Goal: Task Accomplishment & Management: Manage account settings

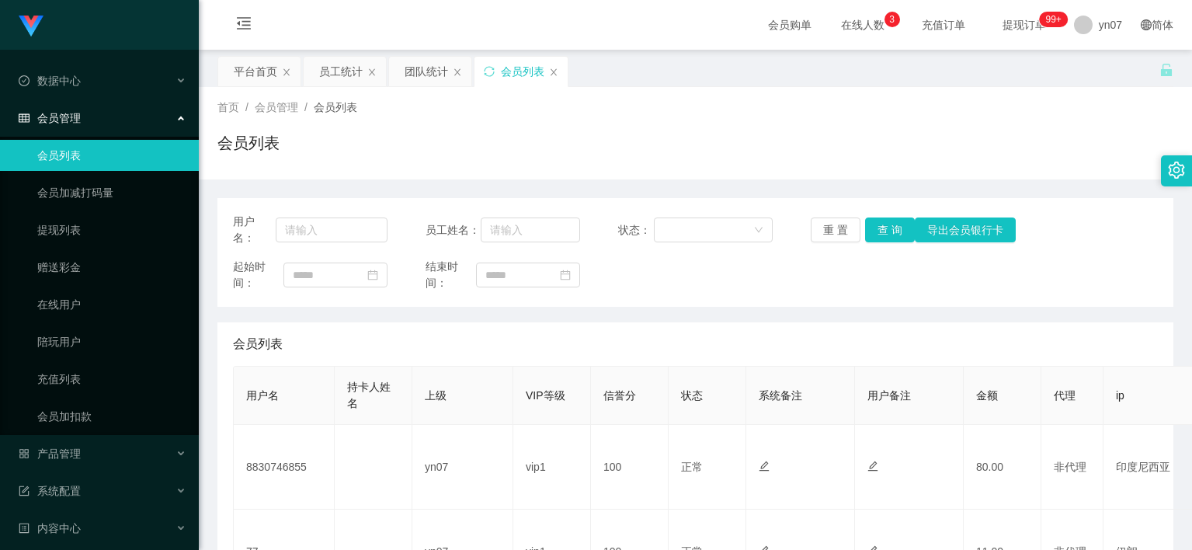
scroll to position [155, 0]
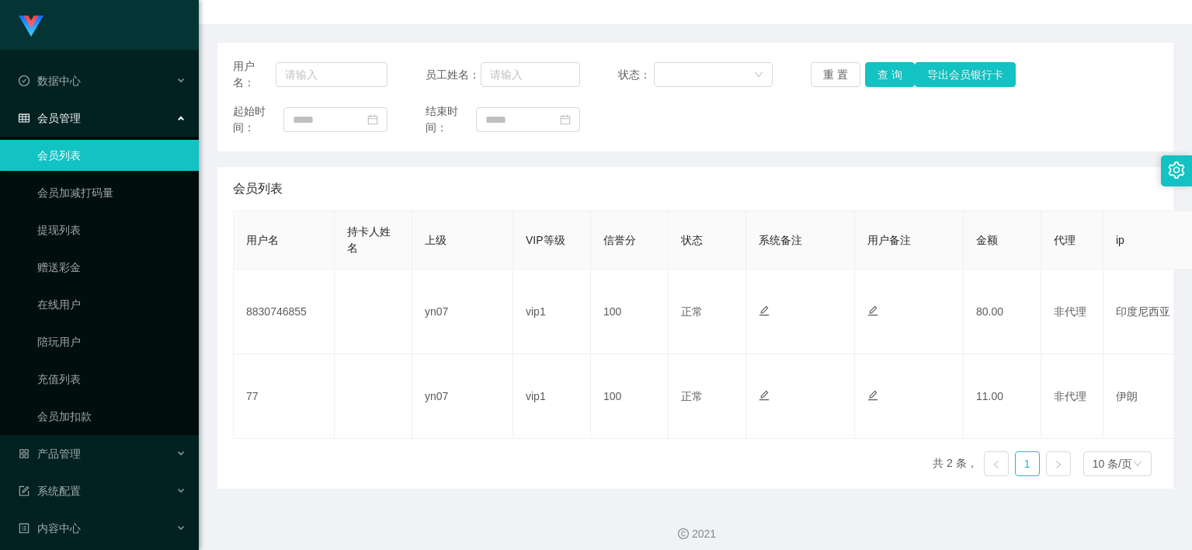
click at [68, 115] on span "会员管理" at bounding box center [50, 118] width 62 height 12
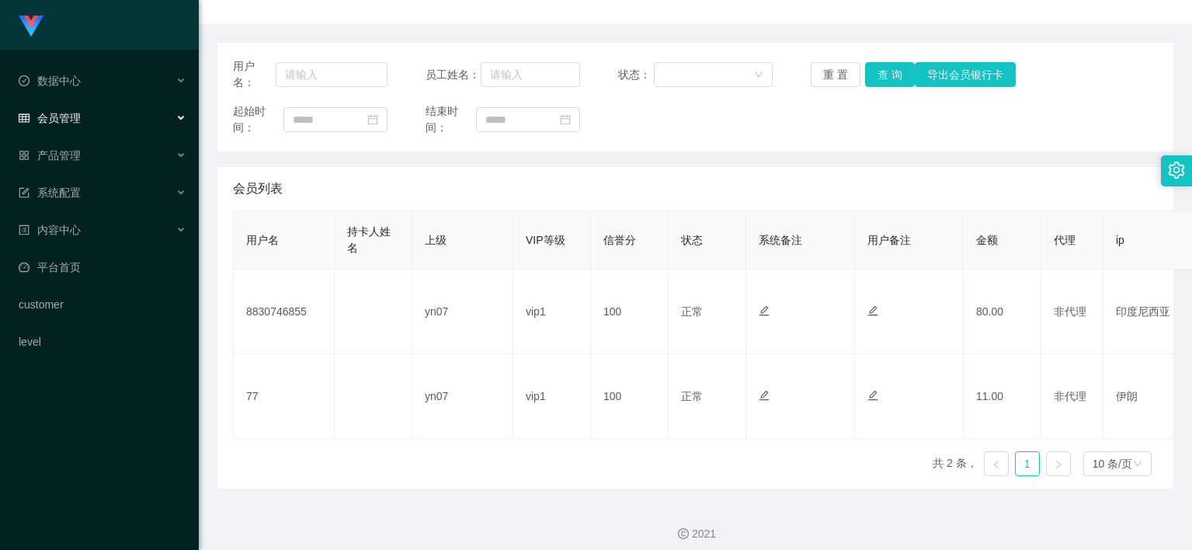
click at [71, 118] on span "会员管理" at bounding box center [50, 118] width 62 height 12
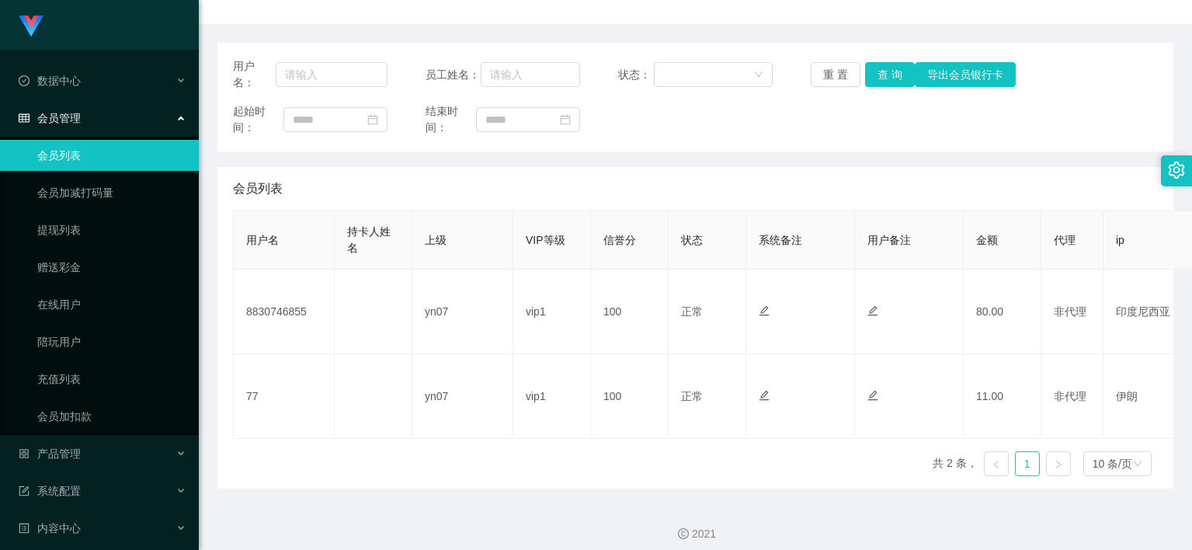
click at [75, 164] on link "会员列表" at bounding box center [111, 155] width 149 height 31
click at [77, 124] on span "会员管理" at bounding box center [50, 118] width 62 height 12
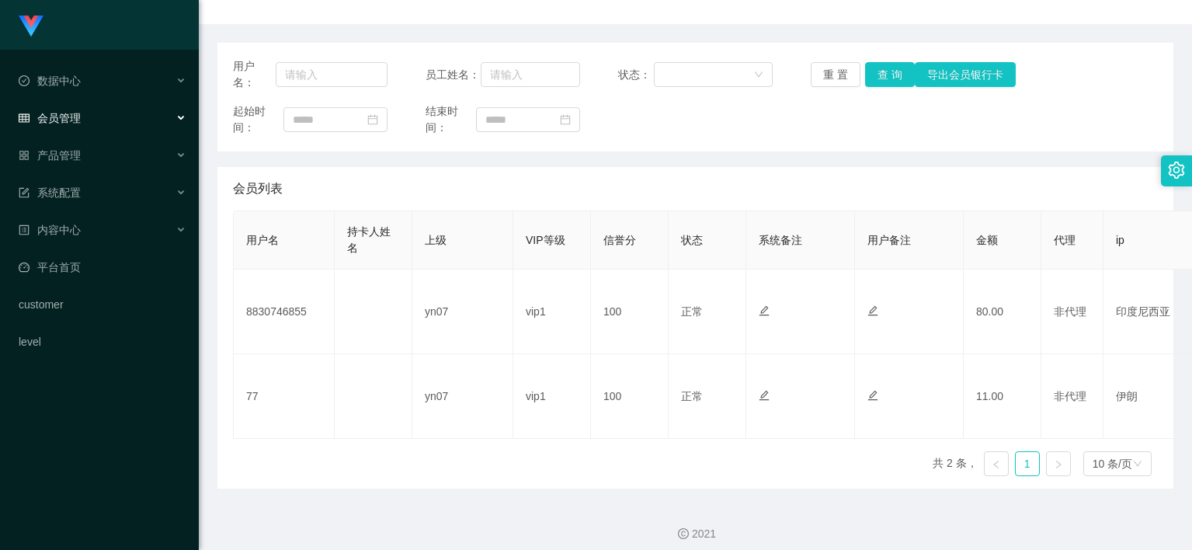
click at [77, 116] on span "会员管理" at bounding box center [50, 118] width 62 height 12
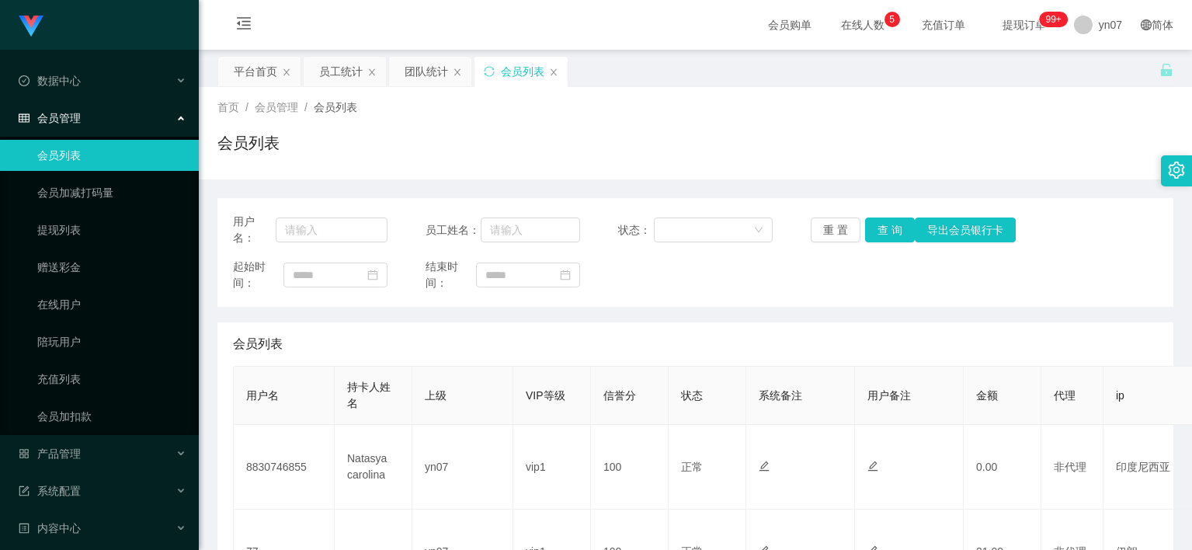
scroll to position [78, 0]
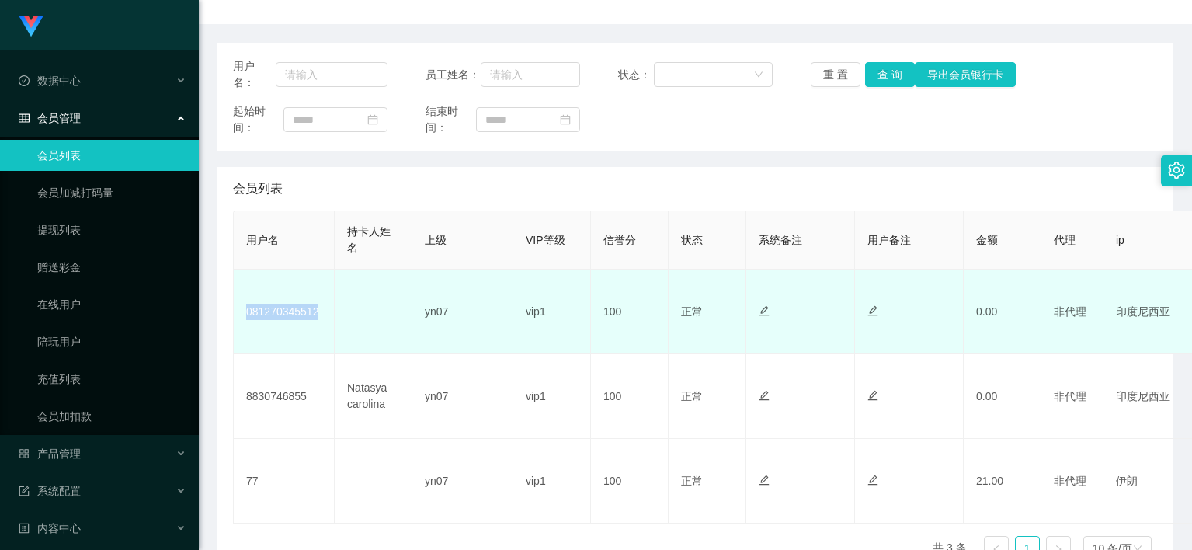
click at [289, 327] on td "081270345512" at bounding box center [284, 312] width 101 height 85
click at [298, 313] on td "081270345512" at bounding box center [284, 312] width 101 height 85
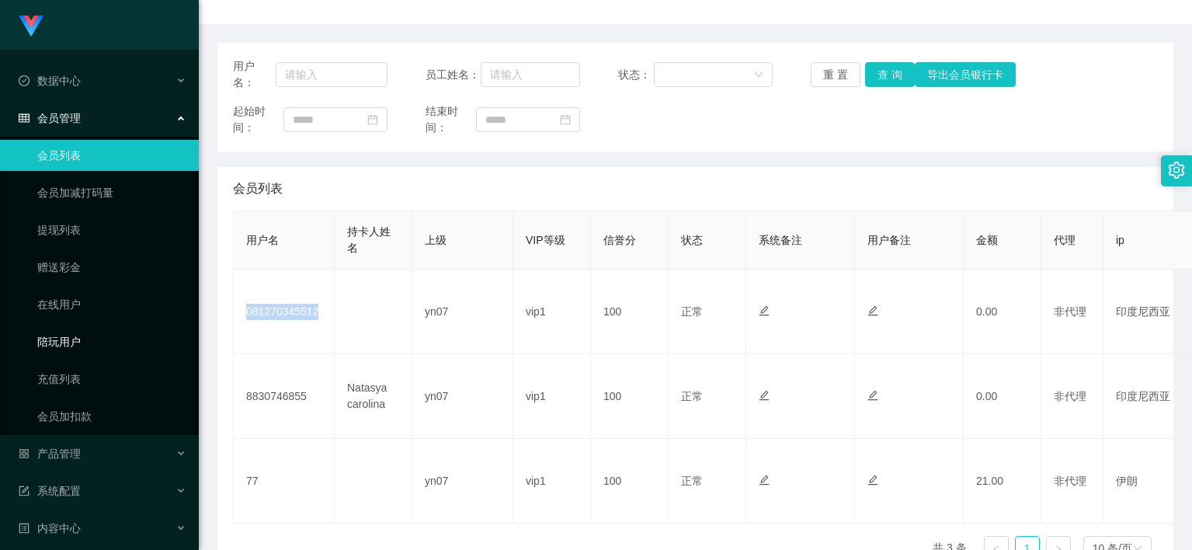
copy td "081270345512"
click at [1107, 191] on div "会员列表" at bounding box center [695, 189] width 925 height 44
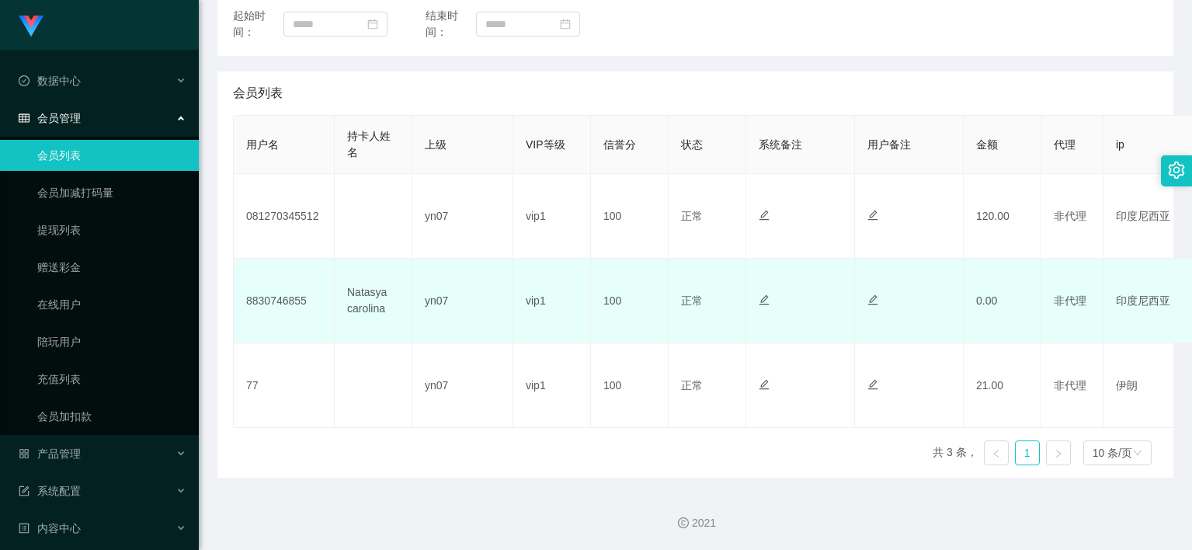
scroll to position [173, 0]
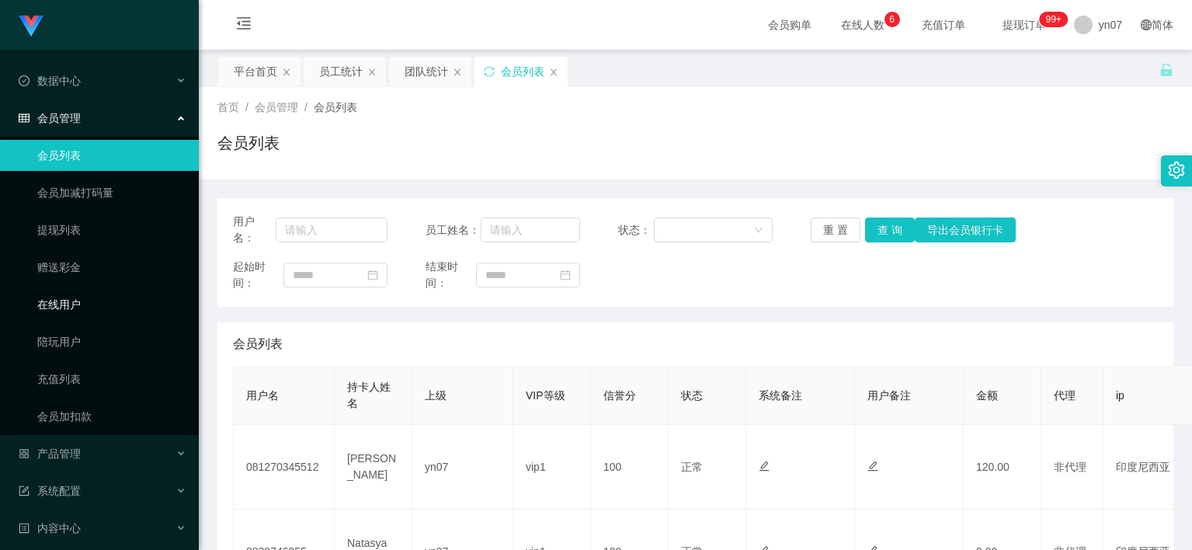
scroll to position [155, 0]
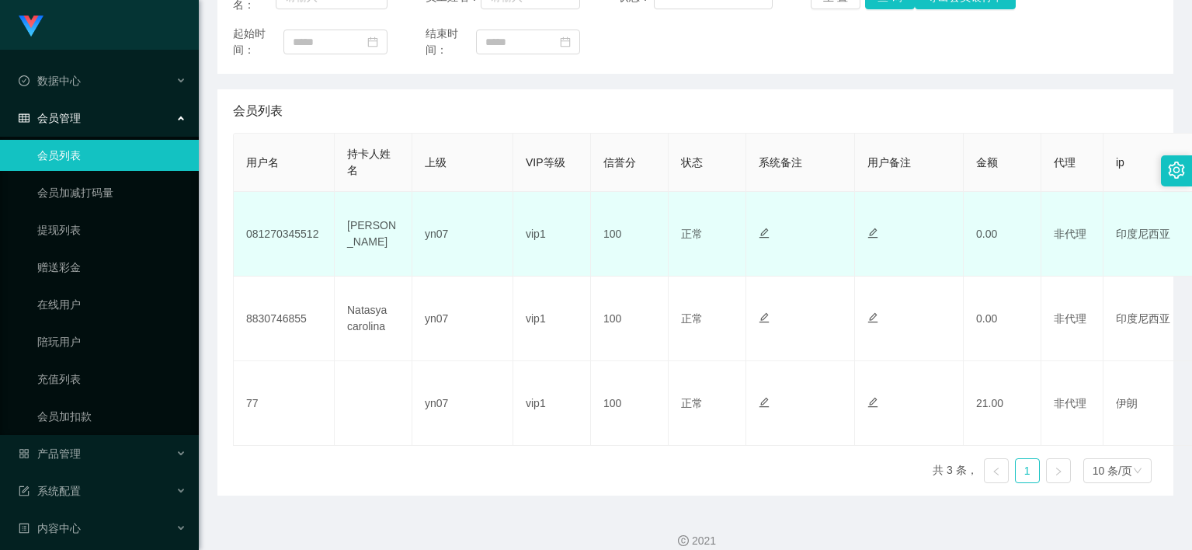
click at [291, 242] on td "081270345512" at bounding box center [284, 234] width 101 height 85
copy td "081270345512"
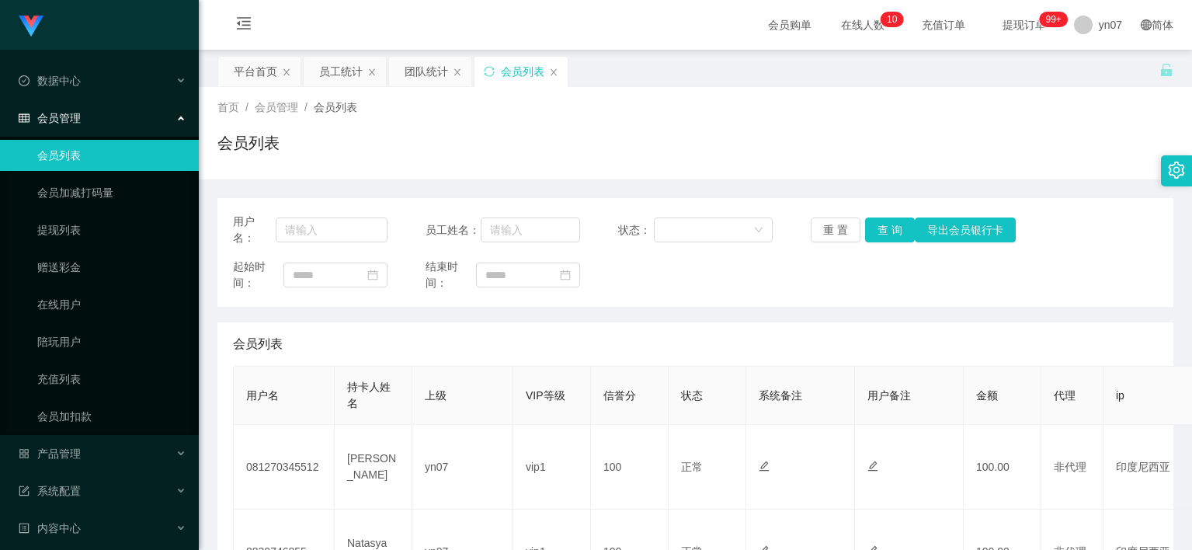
scroll to position [78, 0]
